Goal: Find specific page/section: Find specific page/section

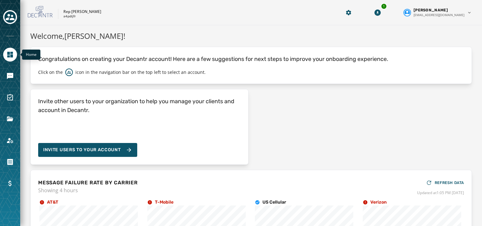
click at [7, 53] on icon "Navigate to Home" at bounding box center [10, 55] width 8 height 8
click at [9, 18] on icon "Toggle account select drawer" at bounding box center [10, 17] width 9 height 6
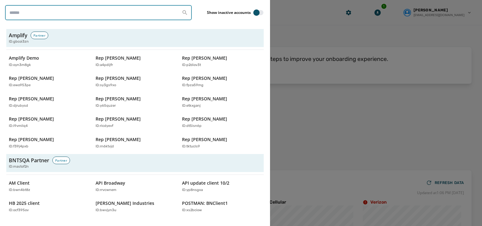
click at [44, 17] on input "search" at bounding box center [98, 12] width 187 height 15
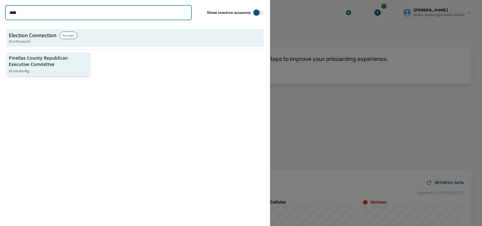
type input "****"
click at [58, 65] on p "Pinellas County Republican Executive Committee" at bounding box center [45, 61] width 73 height 13
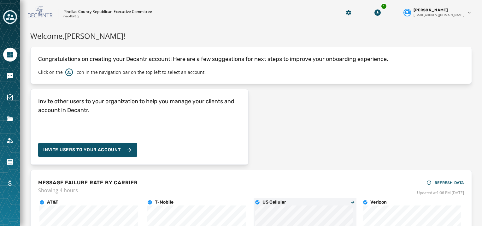
scroll to position [94, 0]
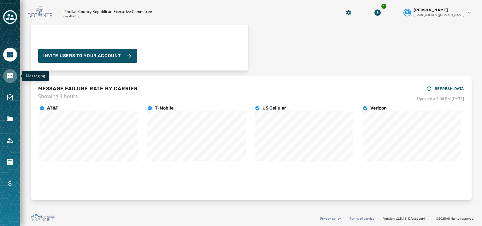
click at [9, 73] on icon "Navigate to Messaging" at bounding box center [10, 76] width 6 height 6
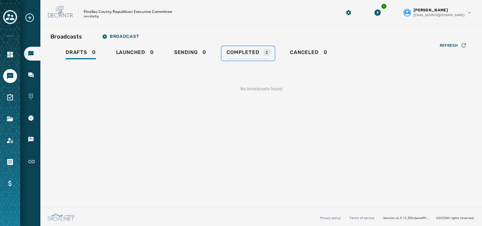
click at [245, 53] on span "Completed" at bounding box center [243, 52] width 32 height 6
